Goal: Check status: Check status

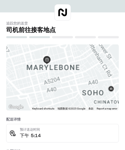
drag, startPoint x: 75, startPoint y: 64, endPoint x: 66, endPoint y: 68, distance: 9.7
click at [66, 68] on div at bounding box center [62, 77] width 113 height 66
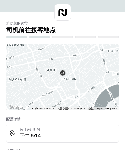
drag, startPoint x: 95, startPoint y: 52, endPoint x: 93, endPoint y: 73, distance: 21.0
click at [93, 70] on div at bounding box center [62, 77] width 113 height 66
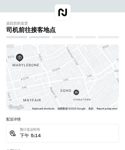
drag, startPoint x: 60, startPoint y: 65, endPoint x: 72, endPoint y: 82, distance: 21.6
click at [72, 82] on div "使用 ctrl + 滚动来缩放地图 Keyboard shortcuts 地图数据 地图数据 ©2025 Google 地图数据 ©2025 Google 2…" at bounding box center [62, 77] width 113 height 66
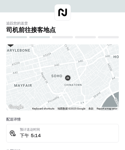
click at [63, 73] on div at bounding box center [62, 77] width 113 height 66
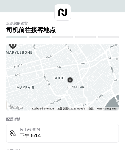
click at [64, 82] on div "使用 ctrl + 滚动来缩放地图 Keyboard shortcuts 地图数据 地图数据 ©2025 Google 地图数据 ©2025 Google 2…" at bounding box center [62, 77] width 113 height 66
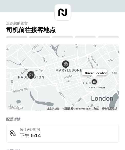
click at [94, 78] on img at bounding box center [94, 82] width 8 height 8
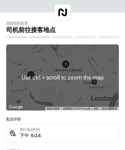
click at [60, 69] on div at bounding box center [62, 77] width 113 height 66
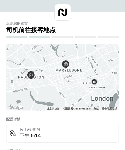
click at [57, 70] on div at bounding box center [62, 77] width 113 height 66
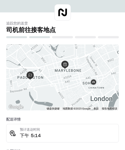
click at [57, 70] on div at bounding box center [62, 77] width 113 height 66
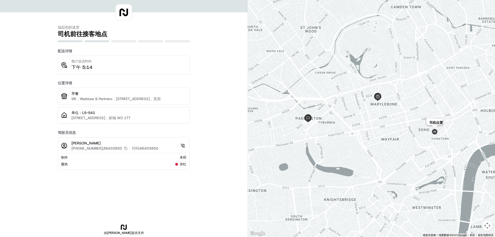
click at [129, 131] on img at bounding box center [435, 132] width 8 height 8
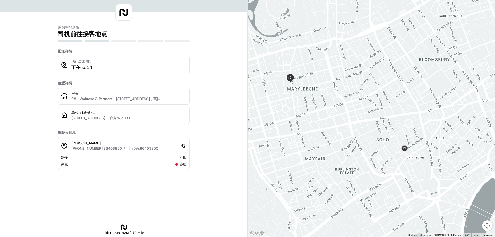
drag, startPoint x: 432, startPoint y: 119, endPoint x: 371, endPoint y: 126, distance: 61.5
click at [129, 126] on div at bounding box center [371, 118] width 247 height 237
click at [129, 150] on div at bounding box center [371, 118] width 247 height 237
click at [129, 150] on button "地图相机控件" at bounding box center [487, 225] width 10 height 10
click at [129, 144] on div at bounding box center [371, 118] width 247 height 237
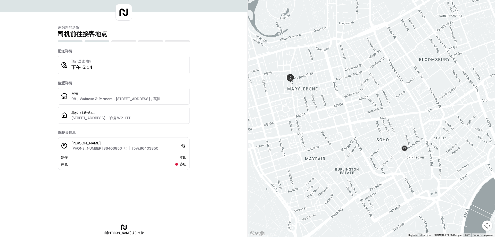
drag, startPoint x: 301, startPoint y: 127, endPoint x: 322, endPoint y: 139, distance: 24.6
click at [129, 139] on div at bounding box center [371, 118] width 247 height 237
